Goal: Transaction & Acquisition: Purchase product/service

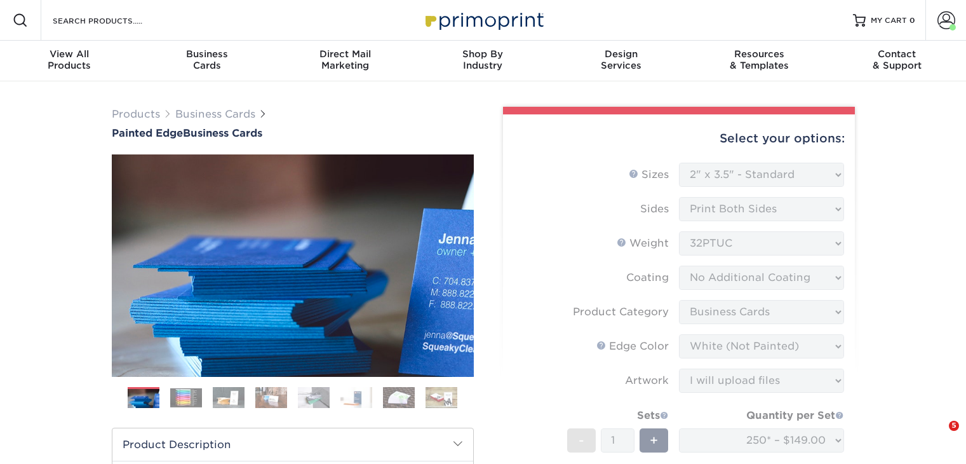
select select "2.00x3.50"
select select "3b5148f1-0588-4f88-a218-97bcfdce65c1"
select select "1d2dc4a6-caa7-4e97-9ffb-823980241cde"
select select "upload"
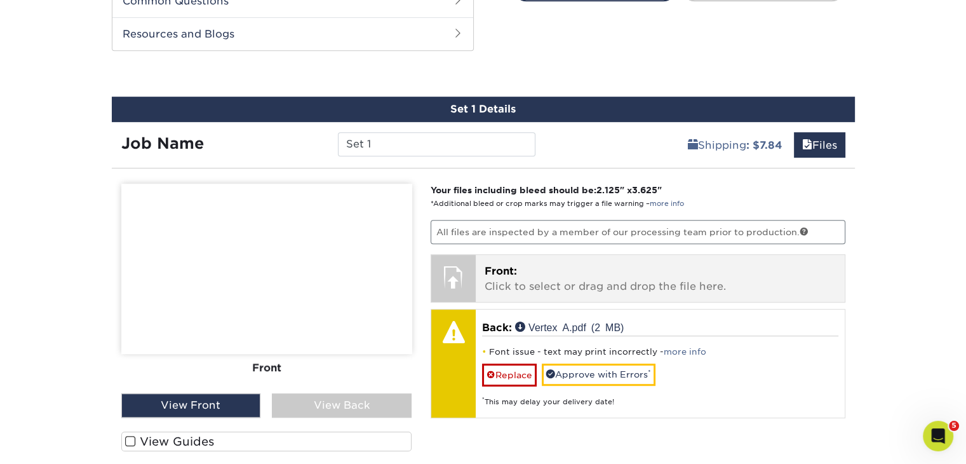
scroll to position [730, 0]
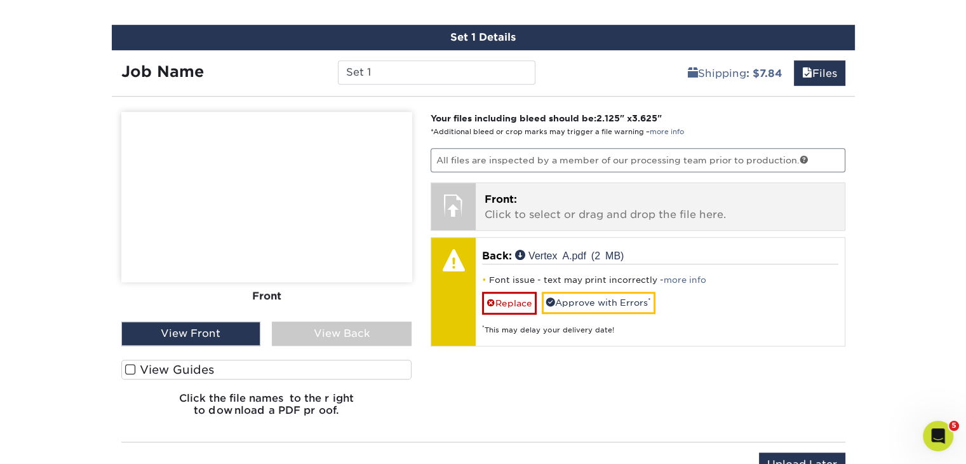
click at [519, 196] on p "Front: Click to select or drag and drop the file here." at bounding box center [660, 207] width 351 height 30
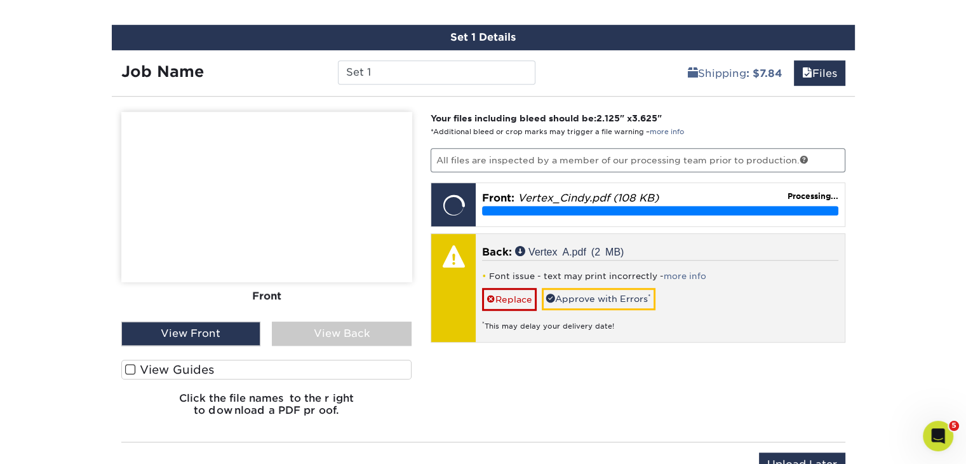
click at [464, 260] on div at bounding box center [453, 256] width 44 height 44
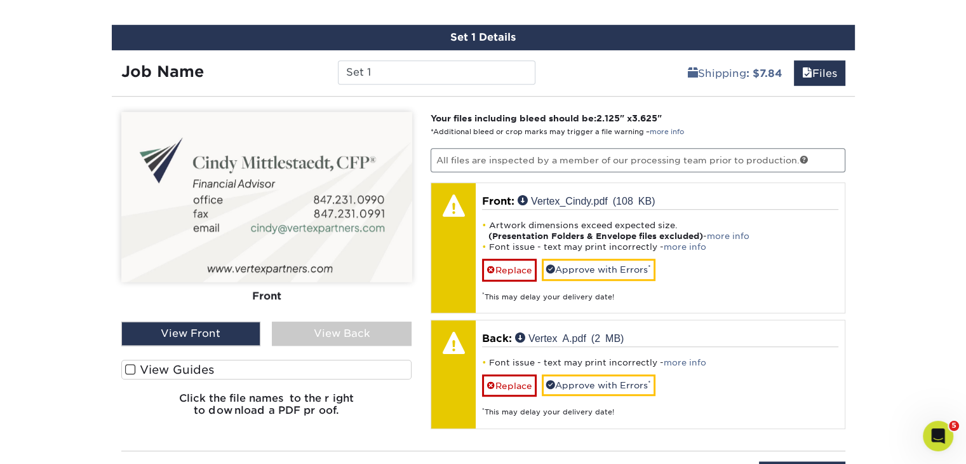
click at [320, 329] on div "View Back" at bounding box center [342, 333] width 140 height 24
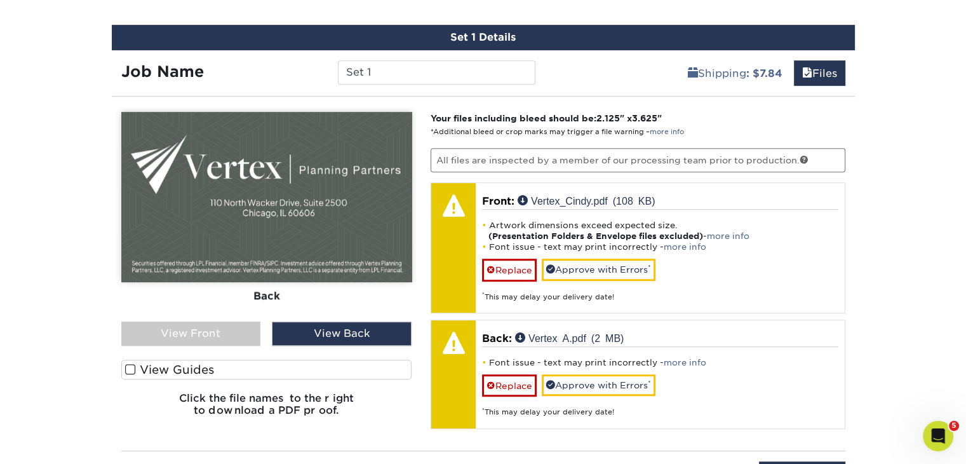
click at [361, 211] on img at bounding box center [266, 197] width 291 height 170
click at [222, 331] on div "View Front" at bounding box center [191, 333] width 140 height 24
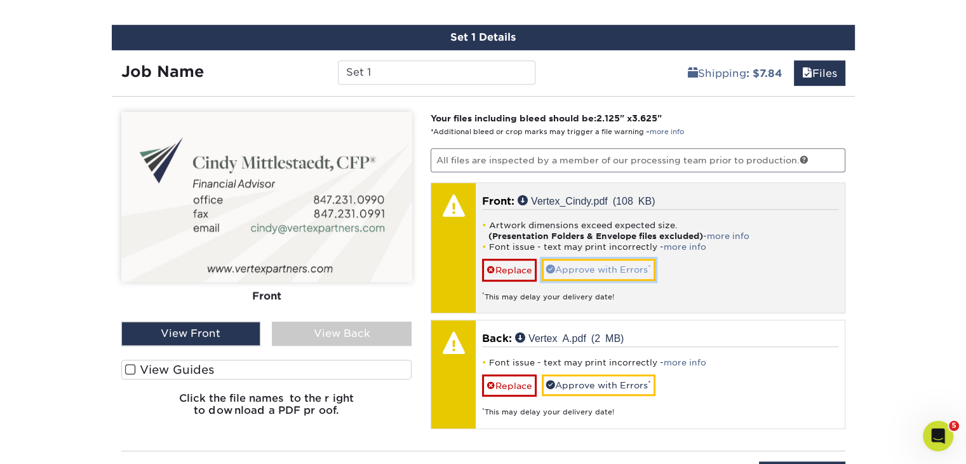
click at [620, 265] on link "Approve with Errors *" at bounding box center [599, 270] width 114 height 22
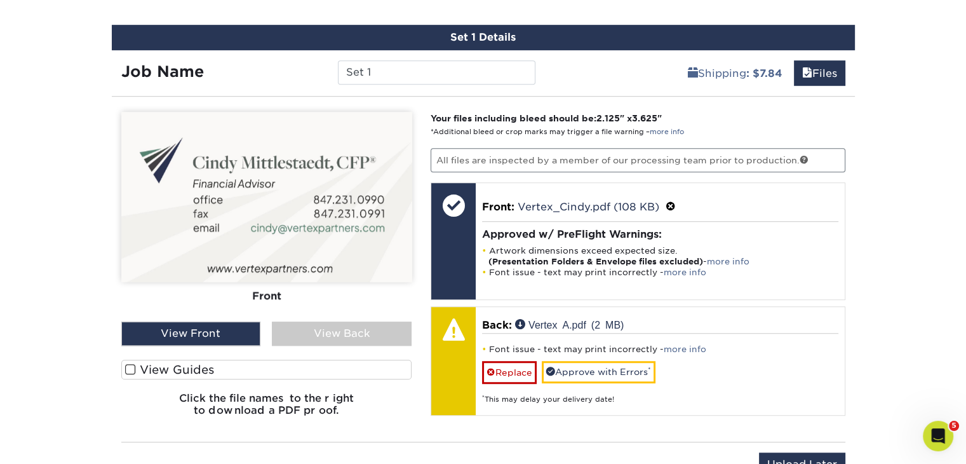
click at [355, 331] on div "View Back" at bounding box center [342, 333] width 140 height 24
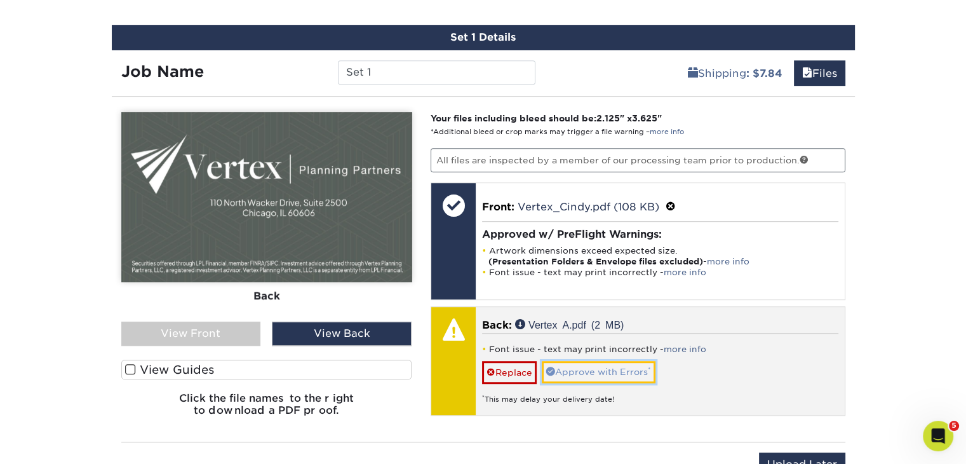
click at [623, 375] on link "Approve with Errors *" at bounding box center [599, 372] width 114 height 22
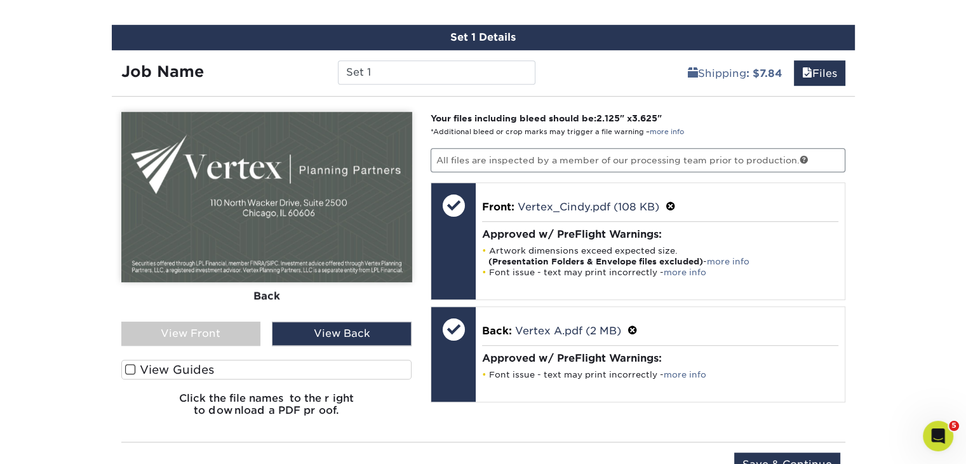
scroll to position [857, 0]
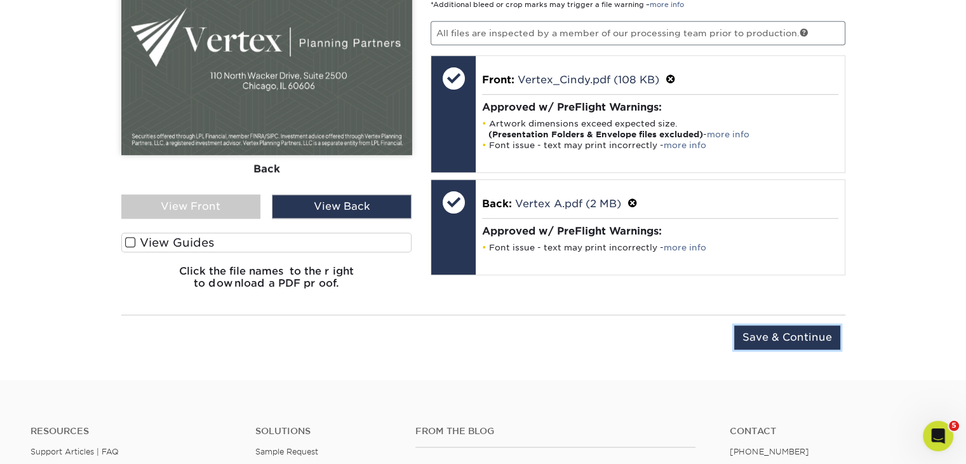
click at [755, 335] on input "Save & Continue" at bounding box center [787, 337] width 106 height 24
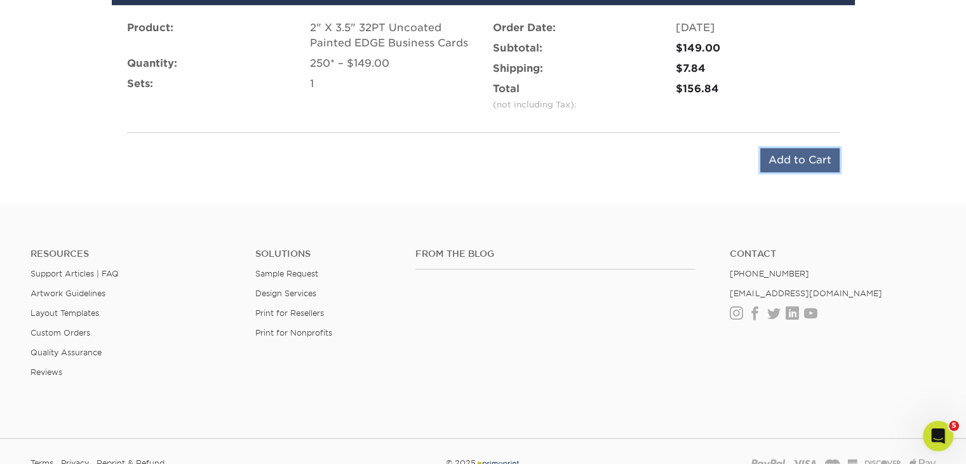
click at [802, 156] on input "Add to Cart" at bounding box center [799, 160] width 79 height 24
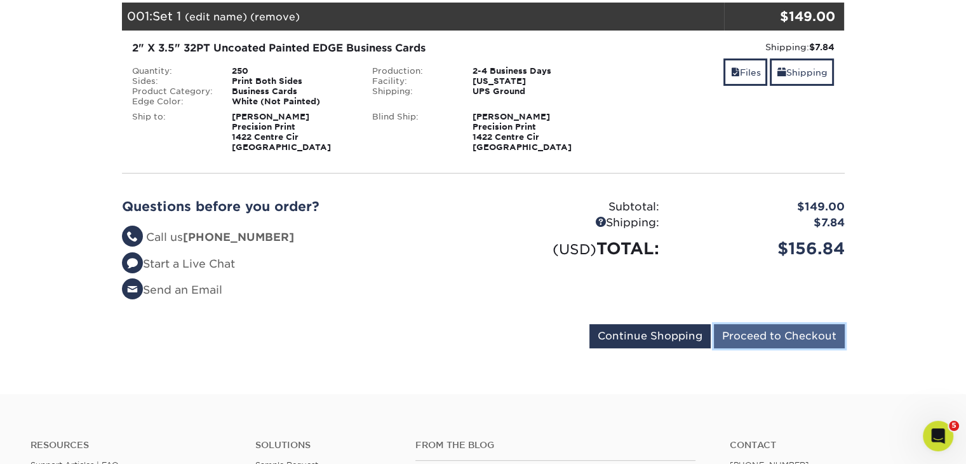
click at [779, 335] on input "Proceed to Checkout" at bounding box center [779, 336] width 131 height 24
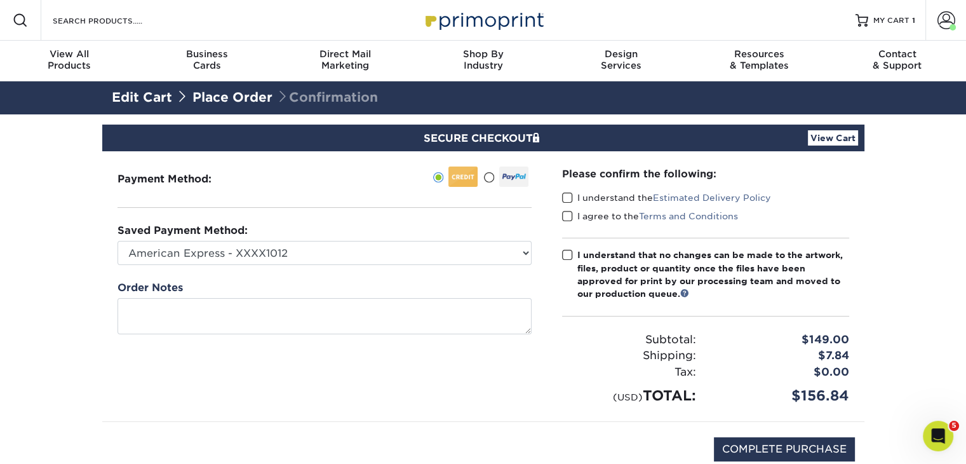
click at [564, 189] on div "Please confirm the following: I understand the Estimated Delivery Policy I agre…" at bounding box center [705, 286] width 287 height 240
click at [560, 195] on div "Please confirm the following: I understand the Estimated Delivery Policy I agre…" at bounding box center [706, 286] width 318 height 270
click at [566, 213] on span at bounding box center [567, 216] width 11 height 12
click at [0, 0] on input "I agree to the Terms and Conditions" at bounding box center [0, 0] width 0 height 0
click at [570, 195] on span at bounding box center [567, 198] width 11 height 12
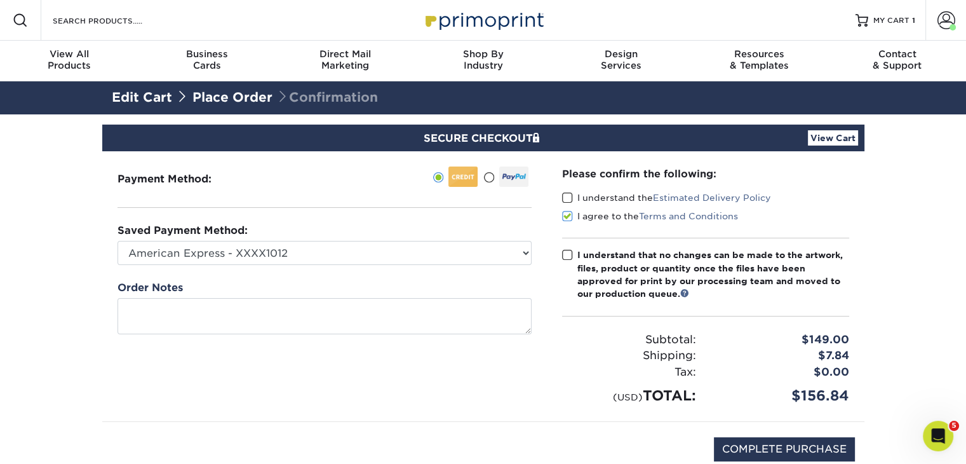
click at [0, 0] on input "I understand the Estimated Delivery Policy" at bounding box center [0, 0] width 0 height 0
click at [561, 250] on div "Please confirm the following: I understand the Estimated Delivery Policy I agre…" at bounding box center [706, 286] width 318 height 270
click at [569, 252] on span at bounding box center [567, 255] width 11 height 12
click at [0, 0] on input "I understand that no changes can be made to the artwork, files, product or quan…" at bounding box center [0, 0] width 0 height 0
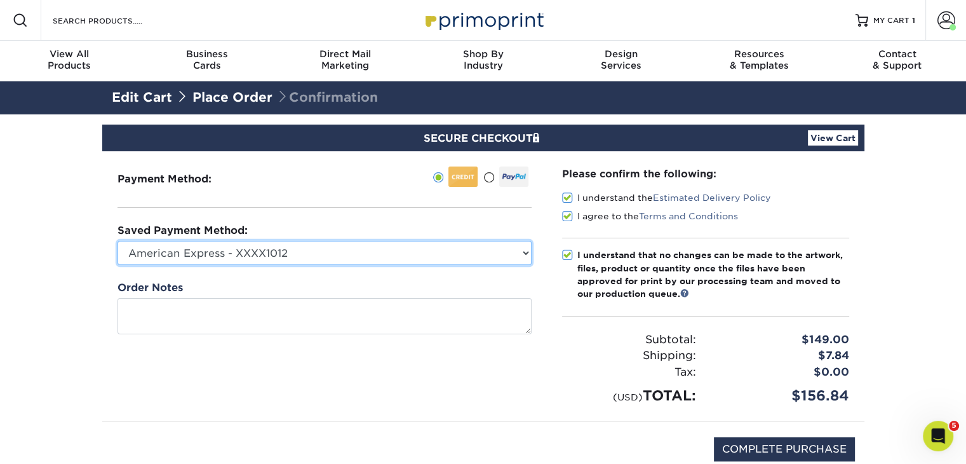
click at [525, 252] on select "American Express - XXXX1012 American Express - XXXX2010 Visa - XXXX0116 New Cre…" at bounding box center [325, 253] width 414 height 24
select select "62216"
click at [118, 241] on select "American Express - XXXX1012 American Express - XXXX2010 Visa - XXXX0116 New Cre…" at bounding box center [325, 253] width 414 height 24
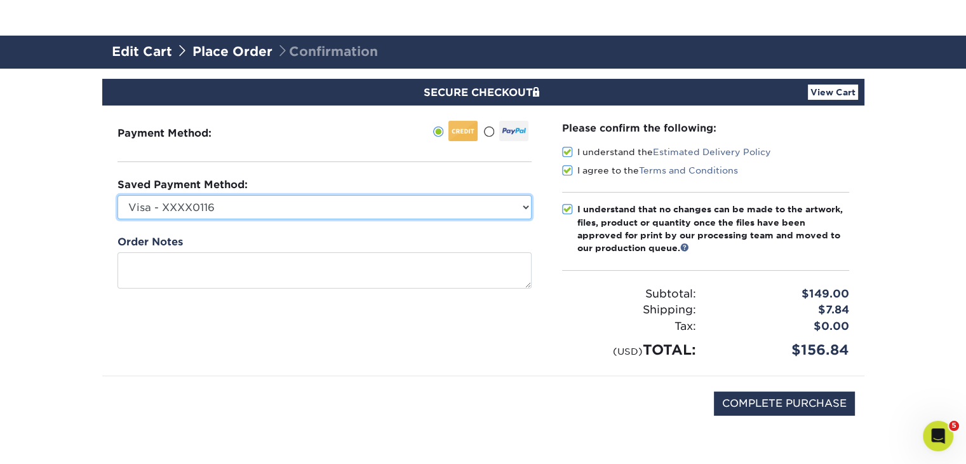
scroll to position [127, 0]
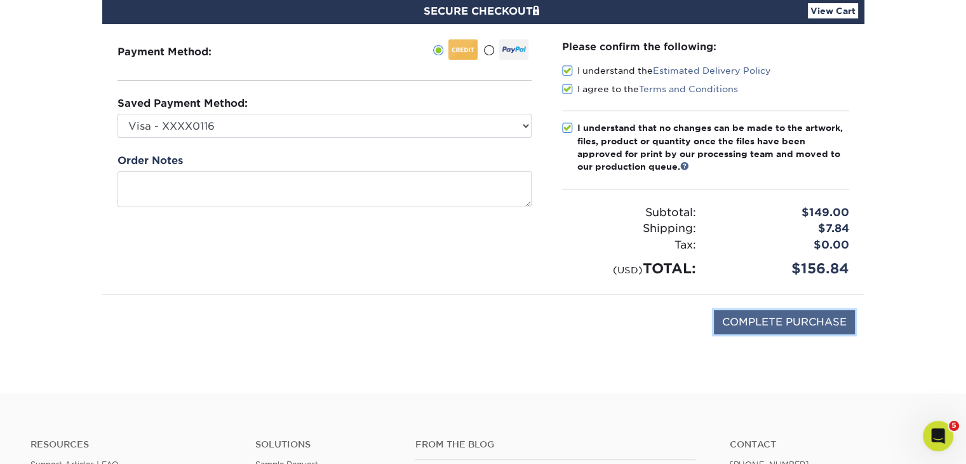
click at [780, 318] on input "COMPLETE PURCHASE" at bounding box center [784, 322] width 141 height 24
type input "PROCESSING, PLEASE WAIT..."
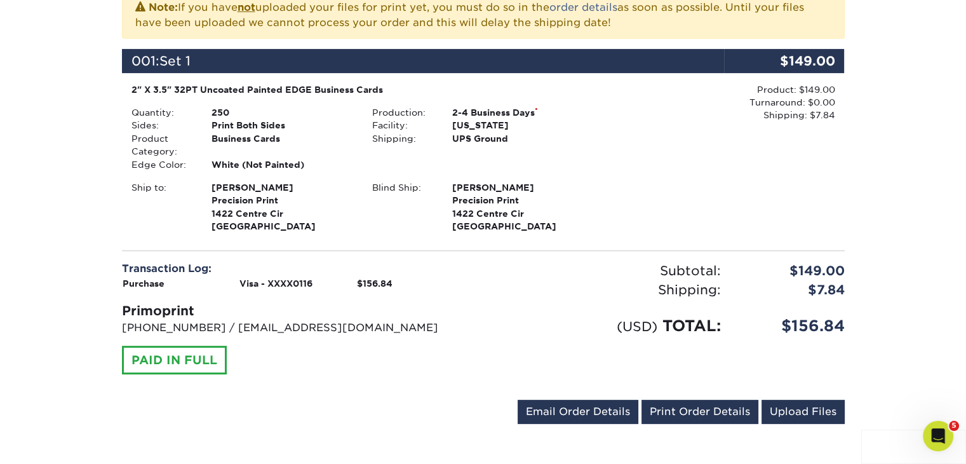
scroll to position [318, 0]
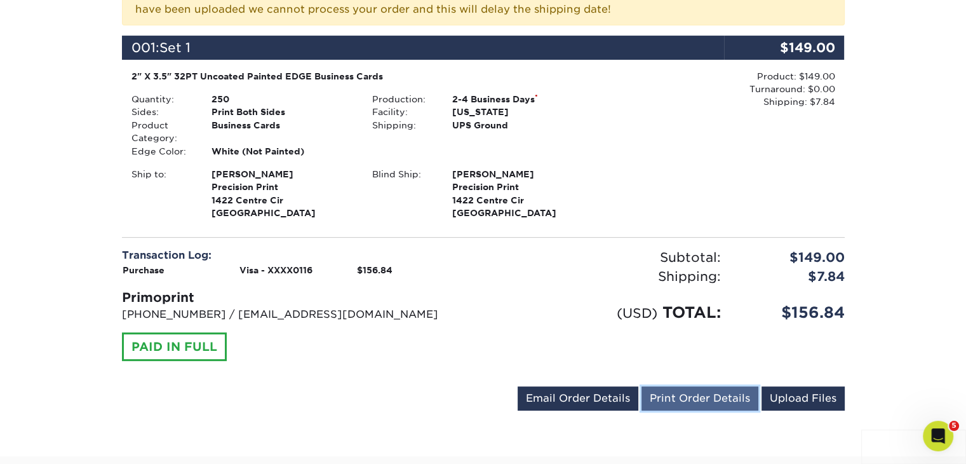
click at [713, 398] on link "Print Order Details" at bounding box center [700, 398] width 117 height 24
